Goal: Information Seeking & Learning: Learn about a topic

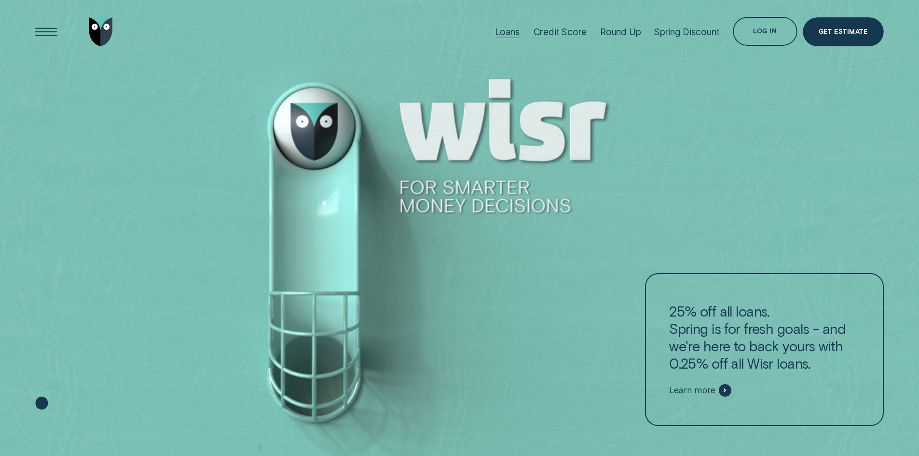
click at [507, 30] on div "Loans" at bounding box center [507, 32] width 25 height 11
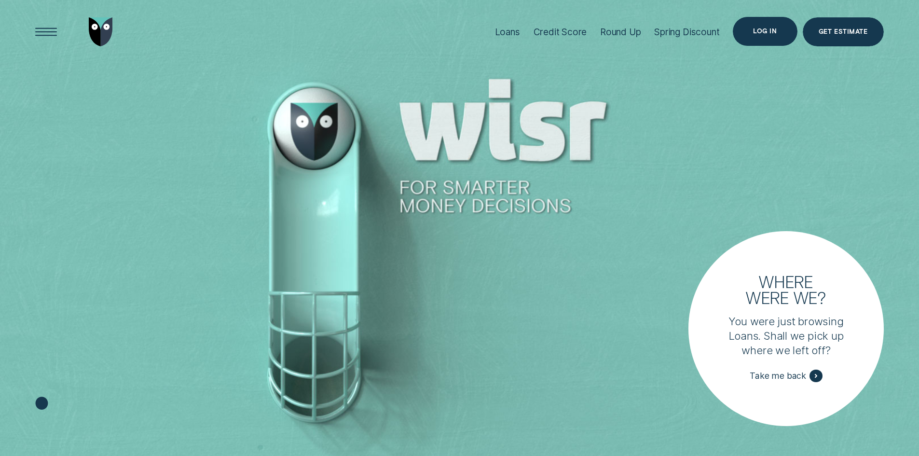
click at [778, 25] on div "Log in" at bounding box center [765, 31] width 64 height 29
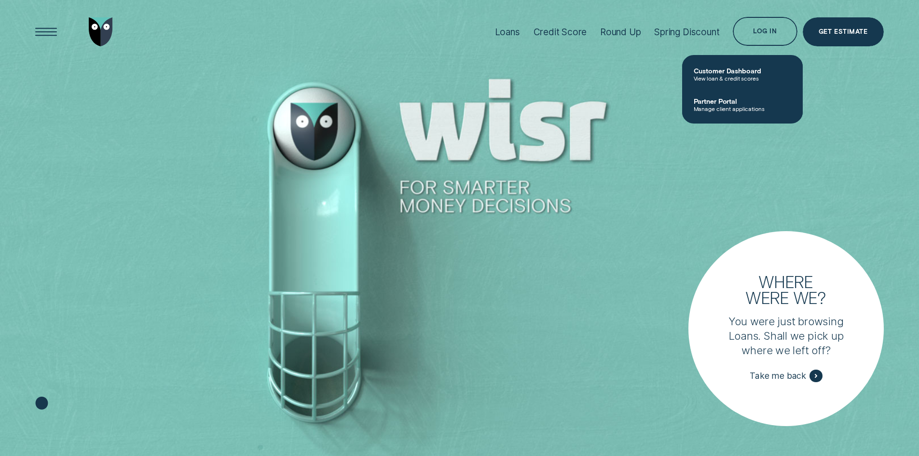
click at [837, 136] on div at bounding box center [459, 228] width 919 height 457
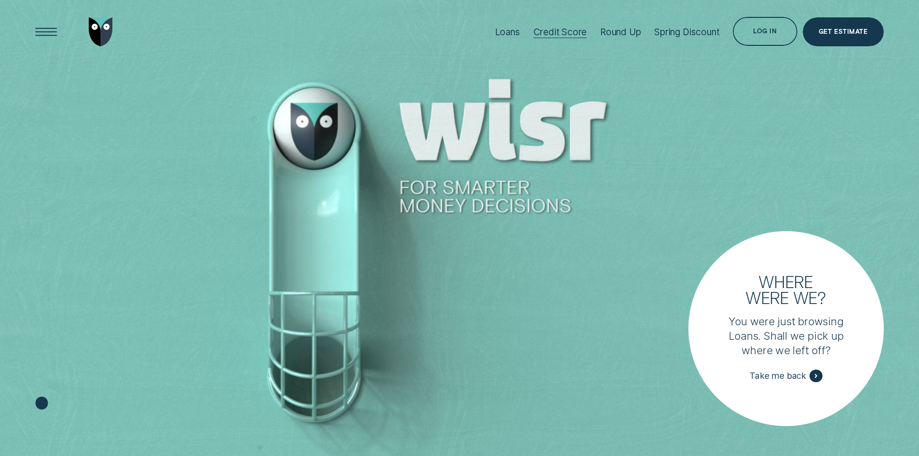
click at [556, 33] on div "Credit Score" at bounding box center [561, 32] width 54 height 11
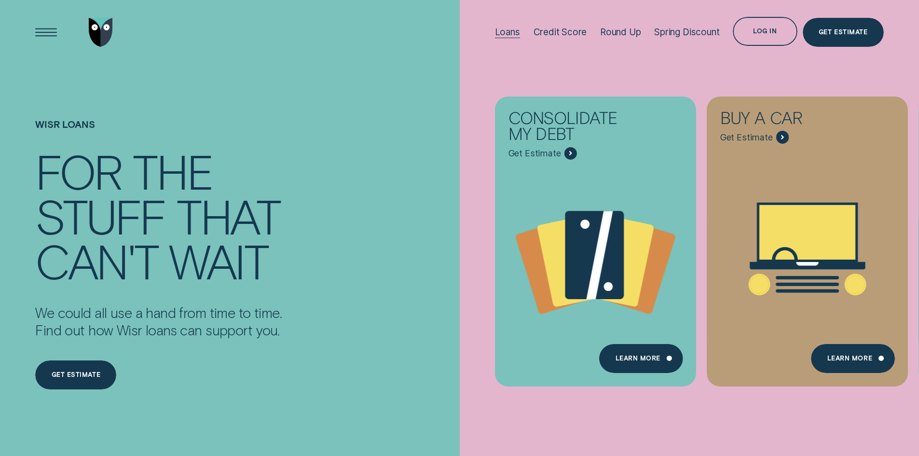
click at [515, 32] on div "Loans" at bounding box center [507, 32] width 25 height 11
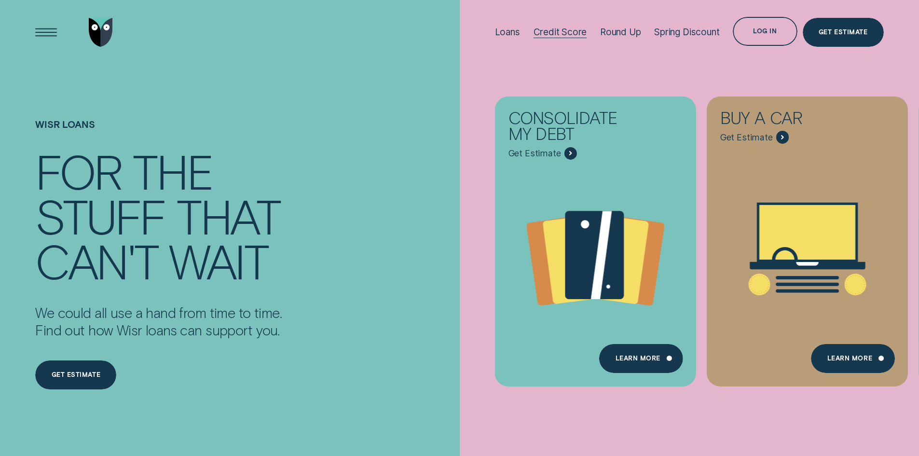
click at [555, 27] on div "Credit Score" at bounding box center [561, 32] width 54 height 11
